Goal: Find specific page/section: Find specific page/section

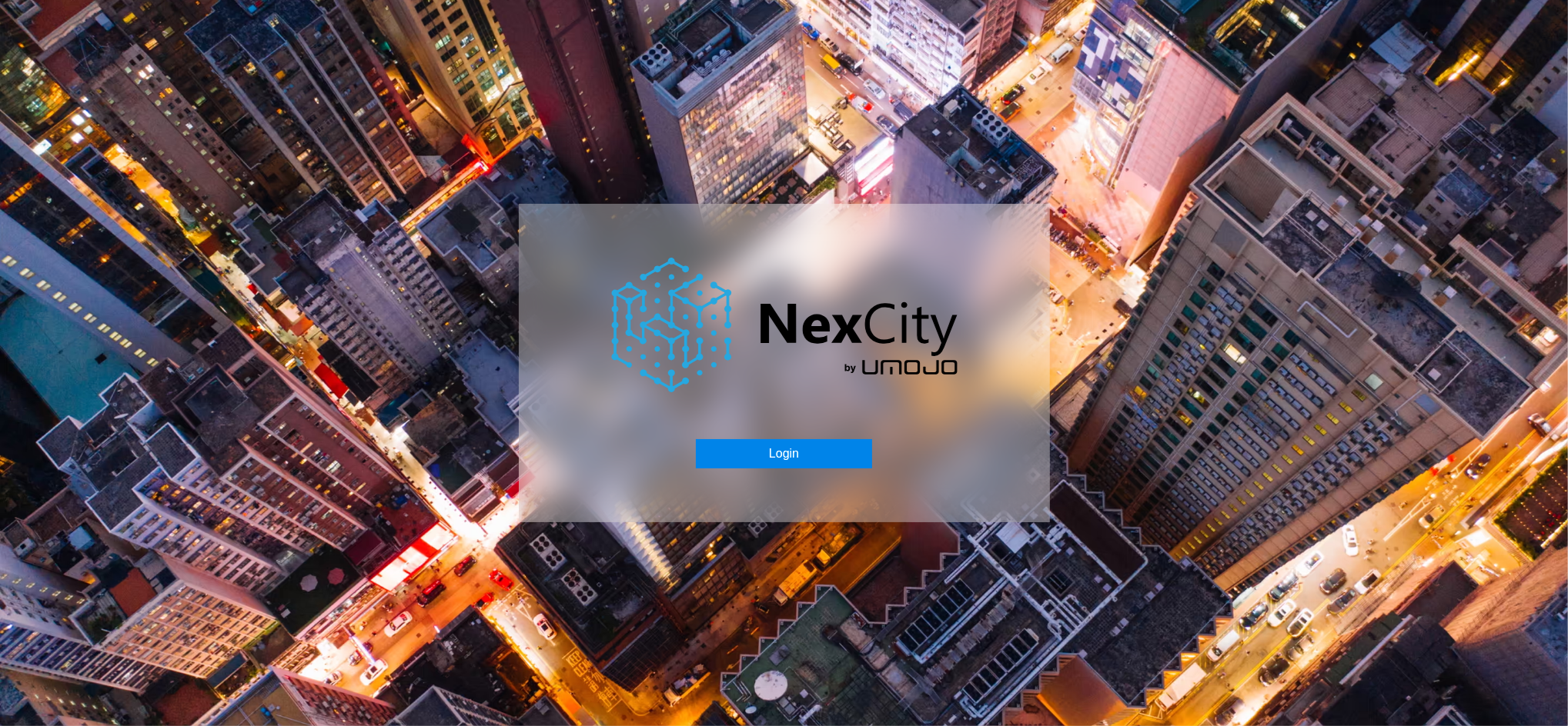
click at [796, 450] on button "Login" at bounding box center [784, 454] width 176 height 29
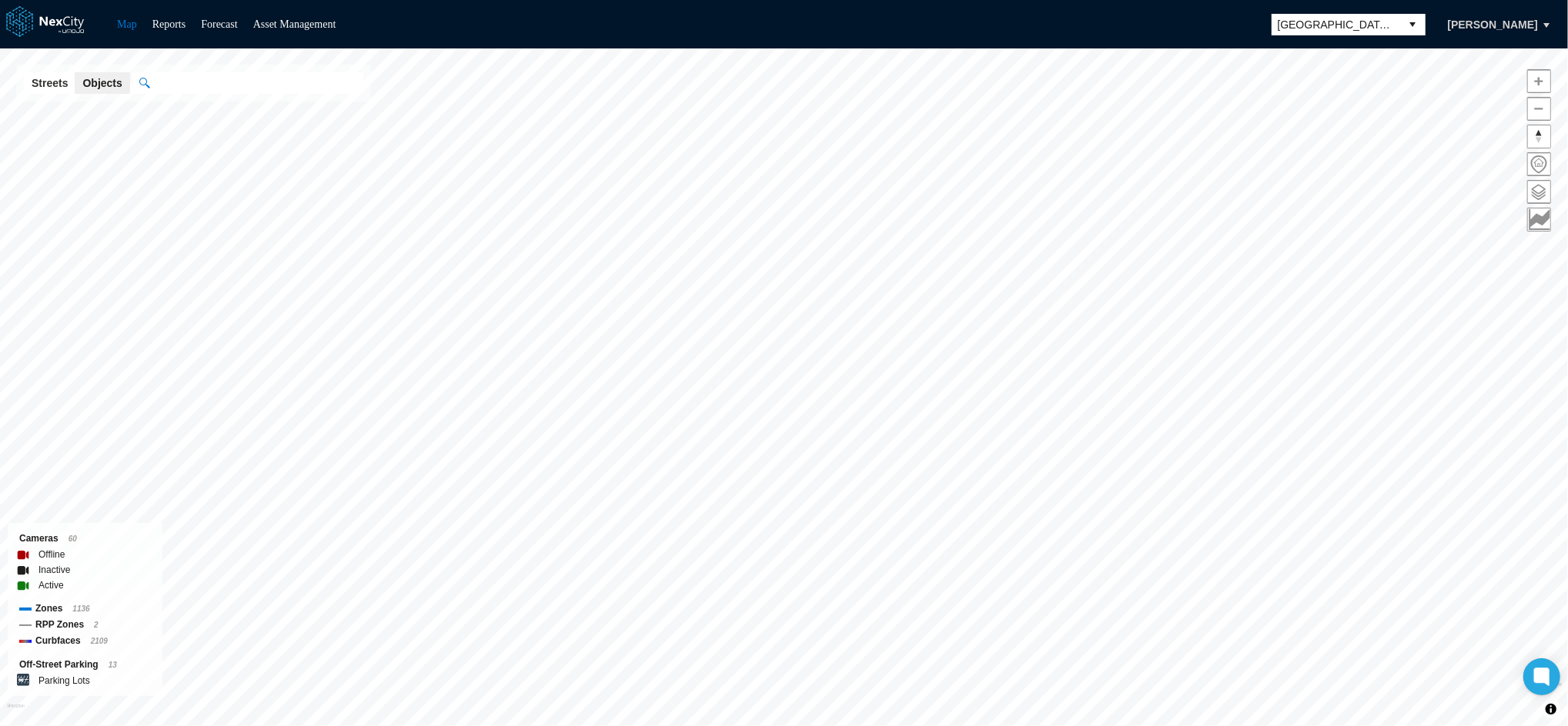
click at [1340, 18] on span "[GEOGRAPHIC_DATA][PERSON_NAME]" at bounding box center [1336, 24] width 117 height 15
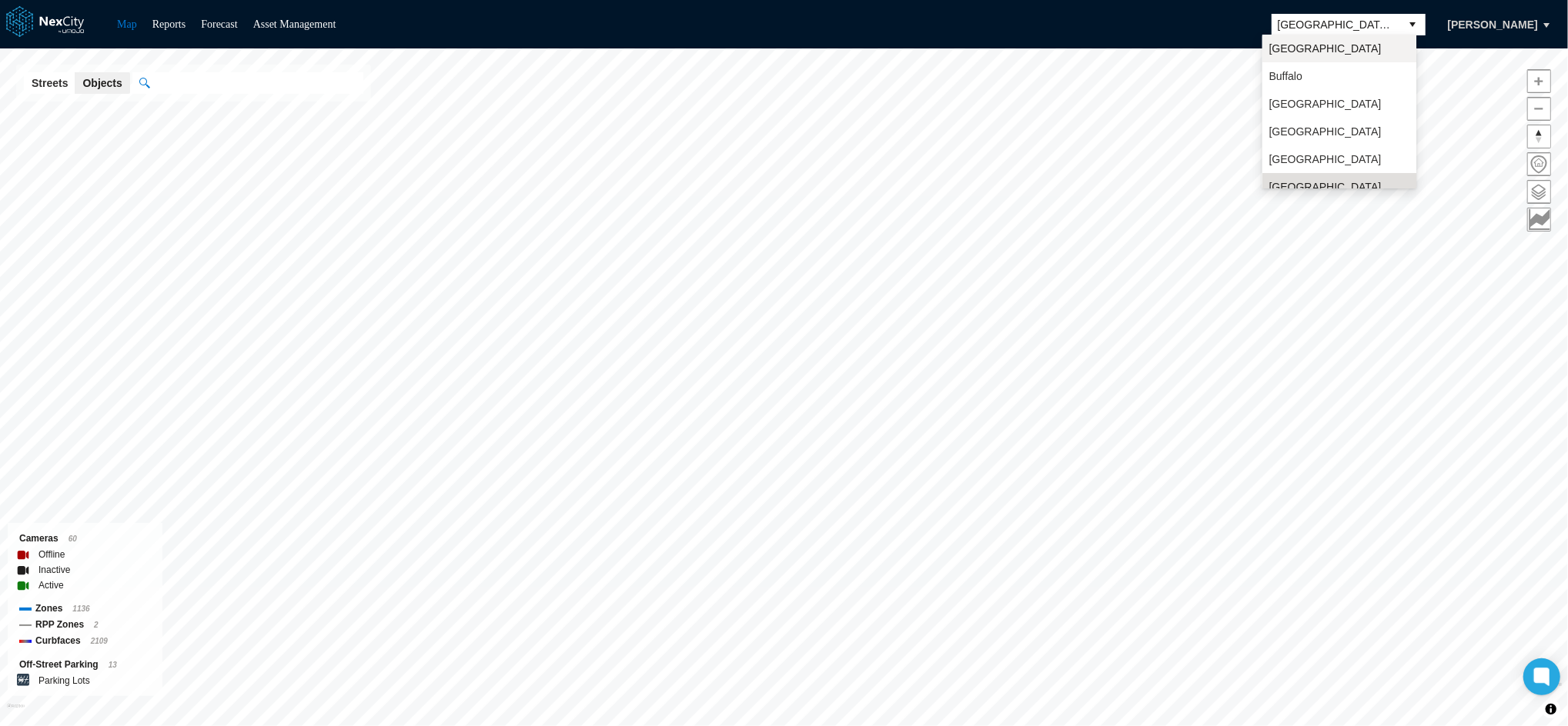
click at [1312, 53] on span "[GEOGRAPHIC_DATA]" at bounding box center [1325, 48] width 113 height 15
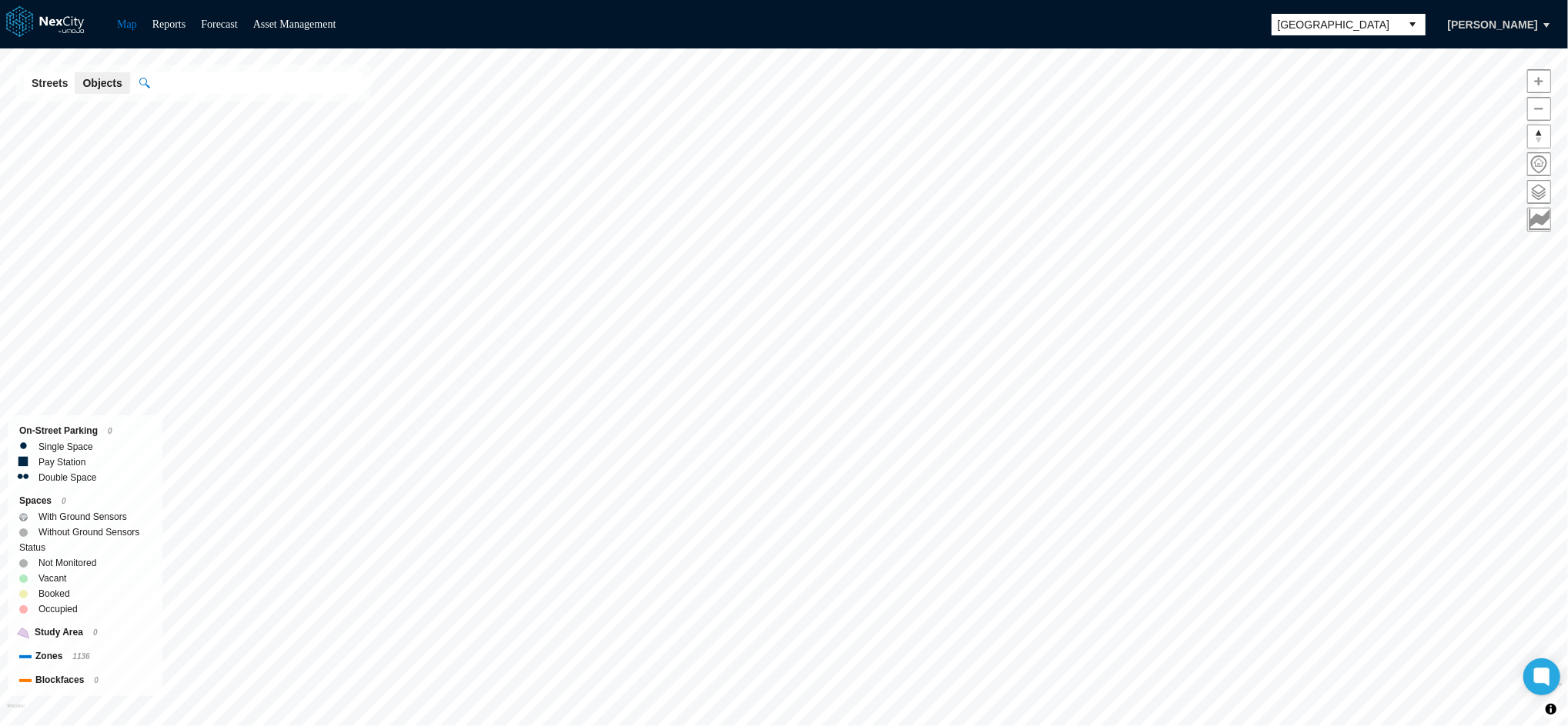
click at [192, 89] on input "text" at bounding box center [256, 83] width 214 height 21
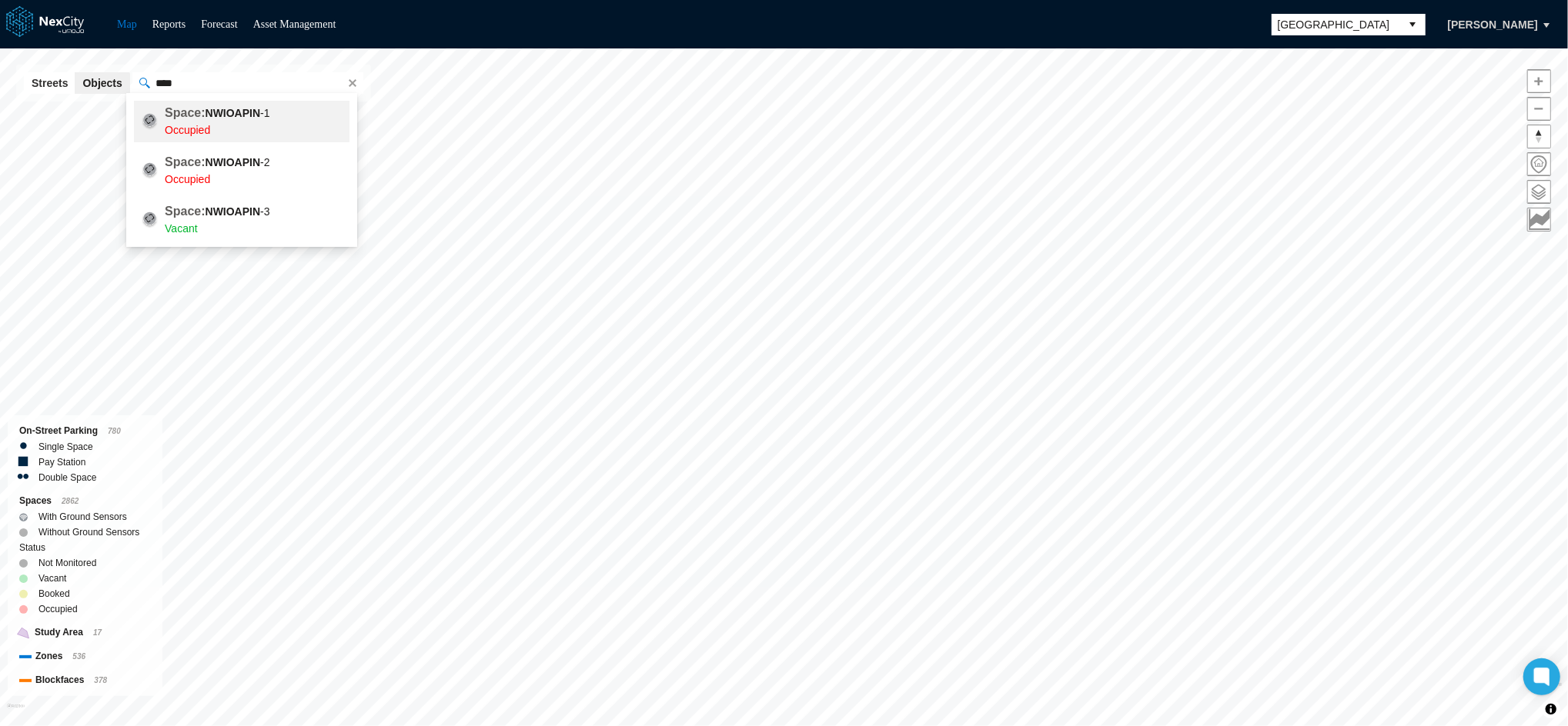
drag, startPoint x: 247, startPoint y: 113, endPoint x: 254, endPoint y: 115, distance: 7.3
click at [247, 113] on b "NWIOAPIN" at bounding box center [233, 113] width 55 height 13
type input "**********"
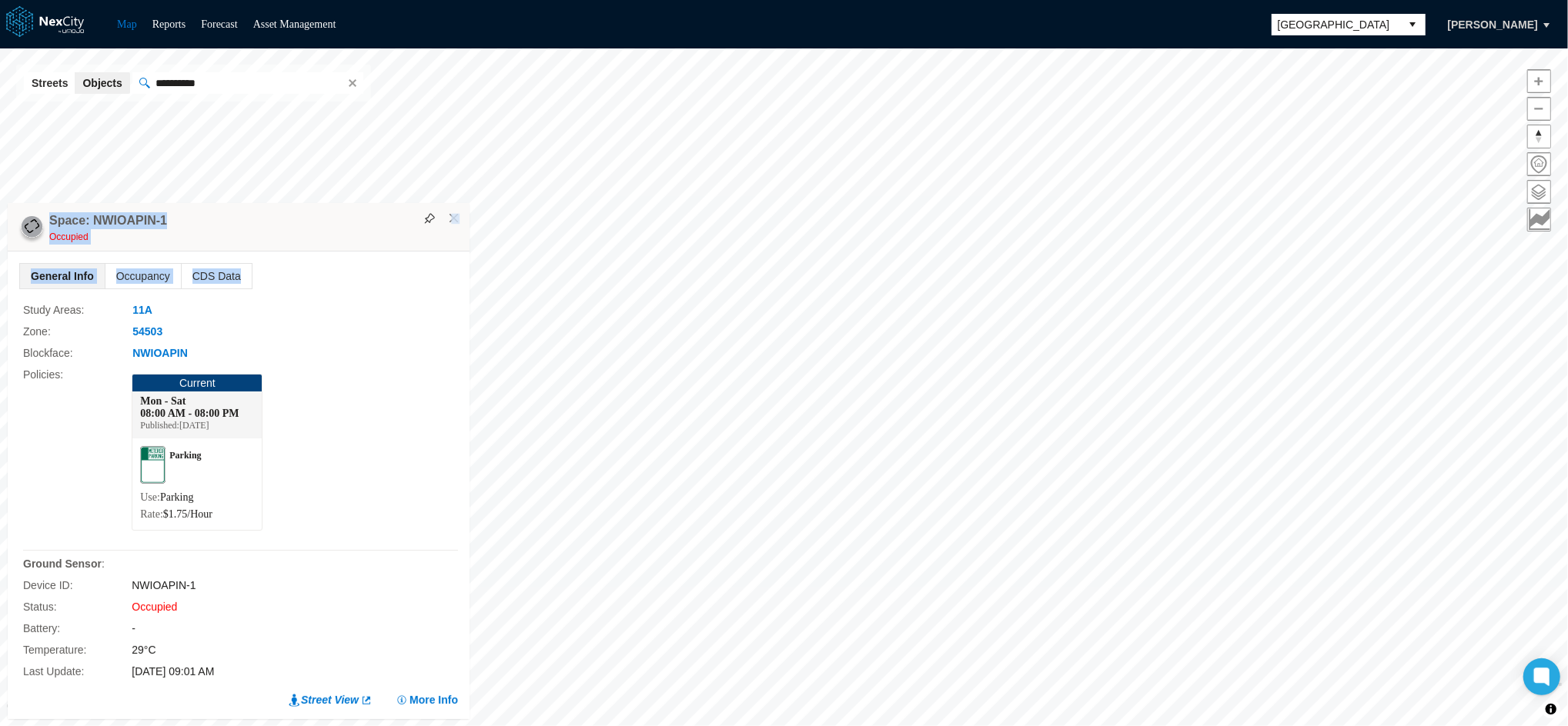
click at [1012, 533] on div "Arlington KPI overview Reports 0 On-Street parking zones | 0 Off-Street parking…" at bounding box center [784, 387] width 1568 height 678
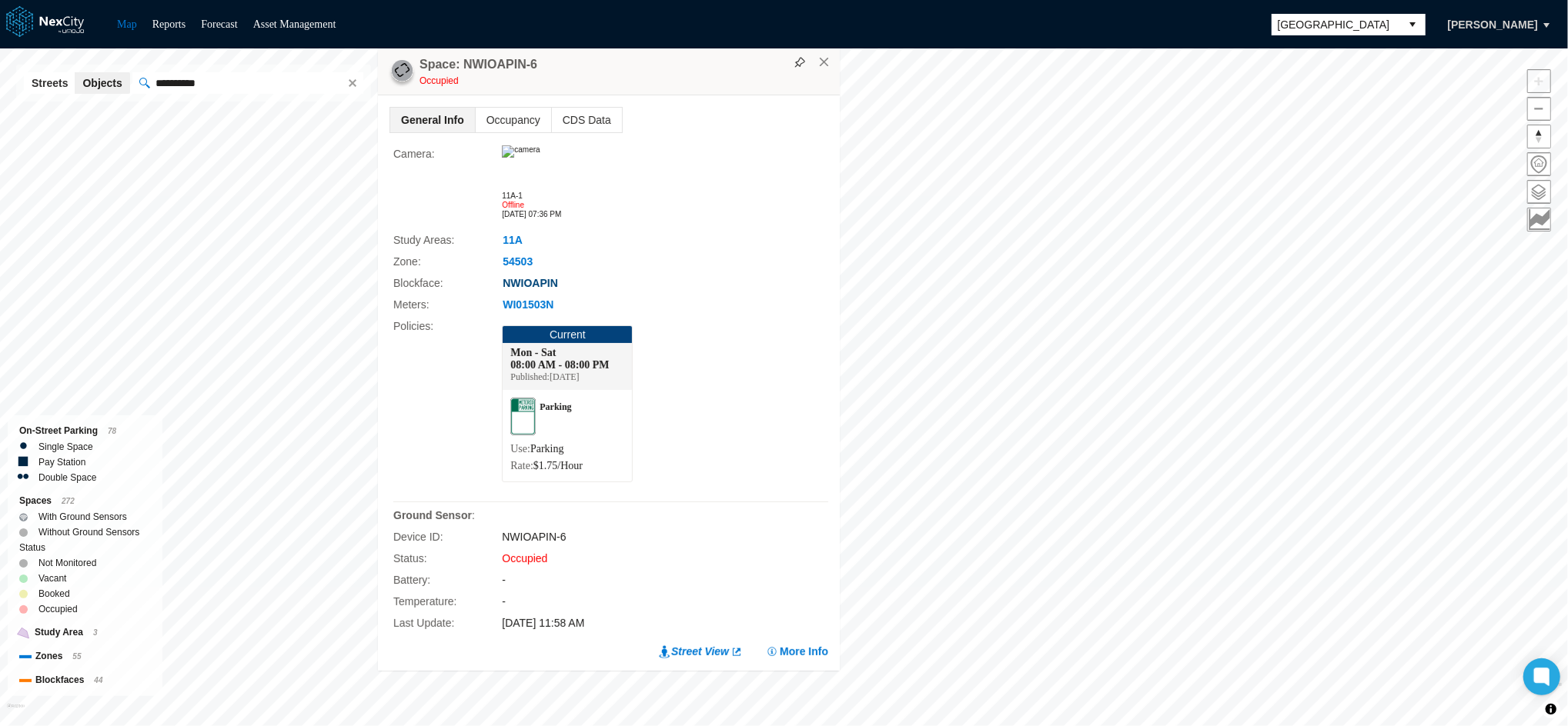
click at [515, 280] on button "NWIOAPIN" at bounding box center [531, 283] width 57 height 16
